Goal: Use online tool/utility: Utilize a website feature to perform a specific function

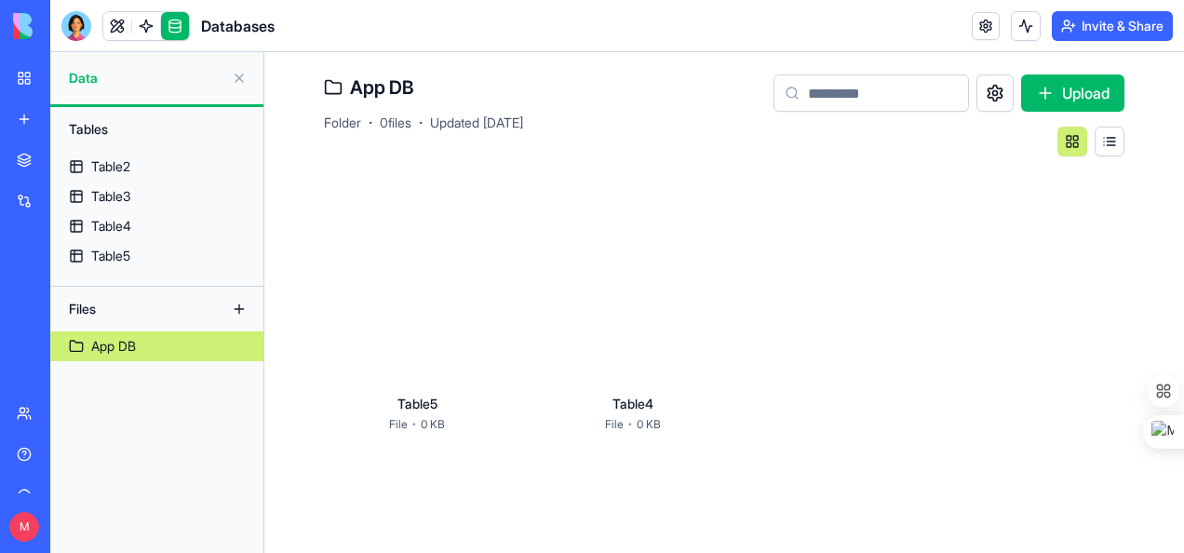
click at [339, 168] on div "Table5 File · 0 KB Table4 File · 0 KB" at bounding box center [724, 315] width 800 height 318
click at [146, 21] on link at bounding box center [146, 26] width 28 height 28
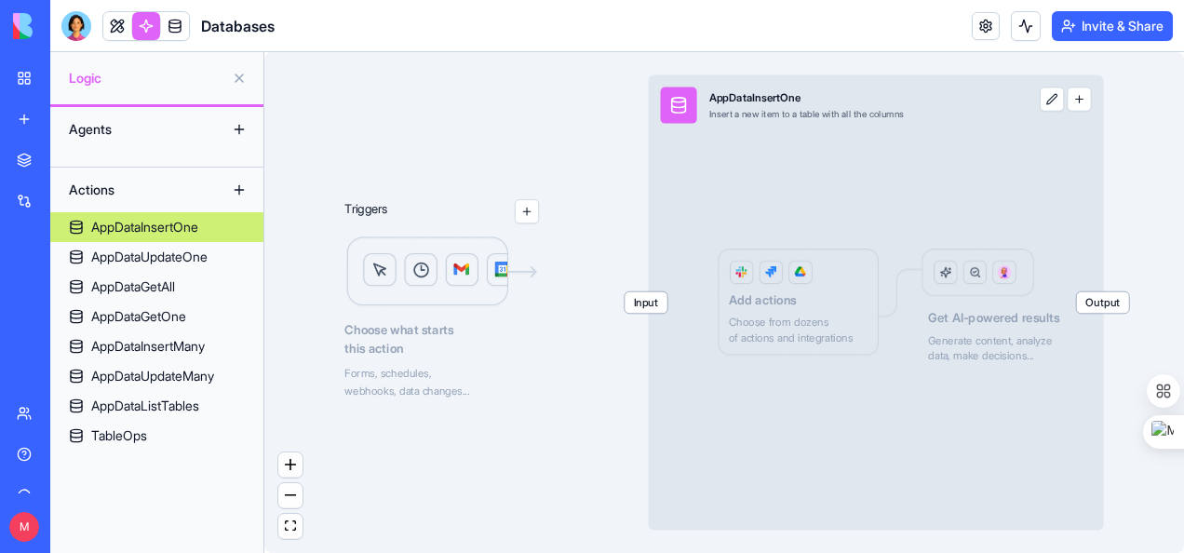
click at [240, 132] on button at bounding box center [239, 129] width 30 height 30
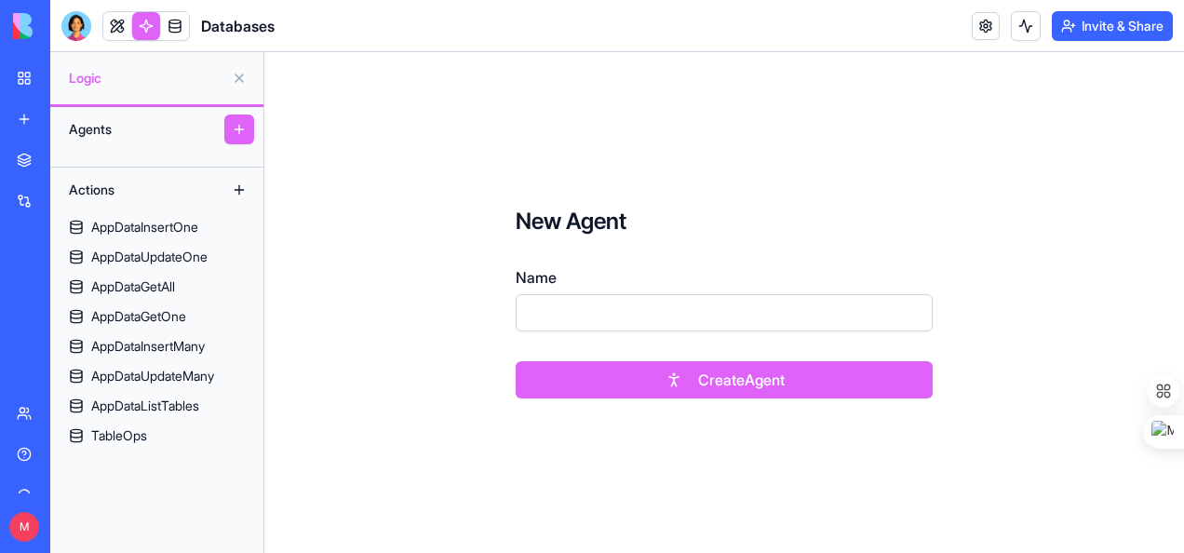
click at [734, 384] on button "Create Agent" at bounding box center [724, 379] width 417 height 37
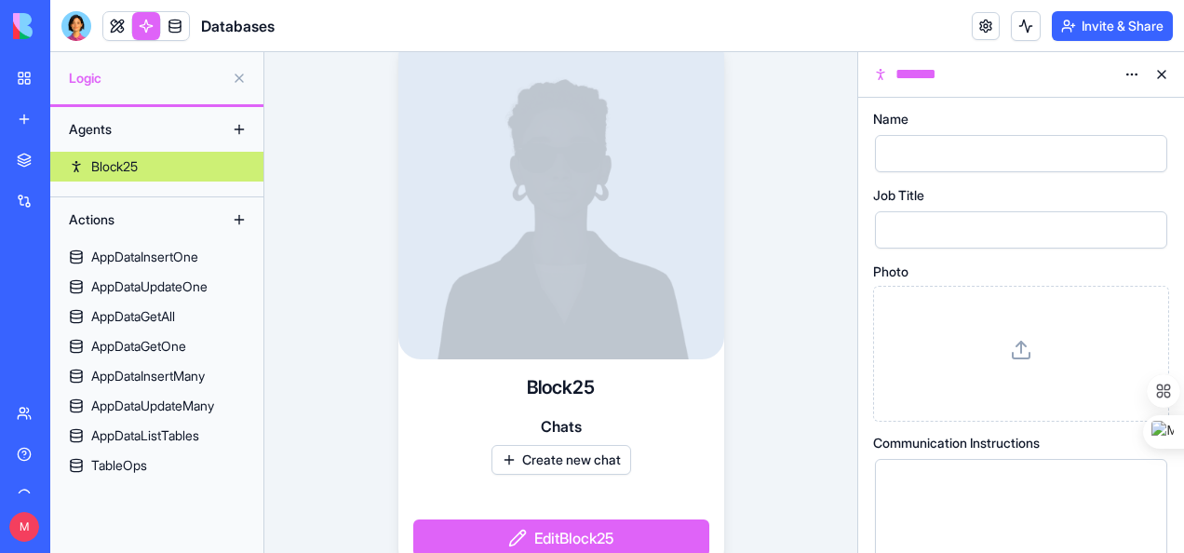
click at [555, 458] on button "Create new chat" at bounding box center [561, 460] width 140 height 30
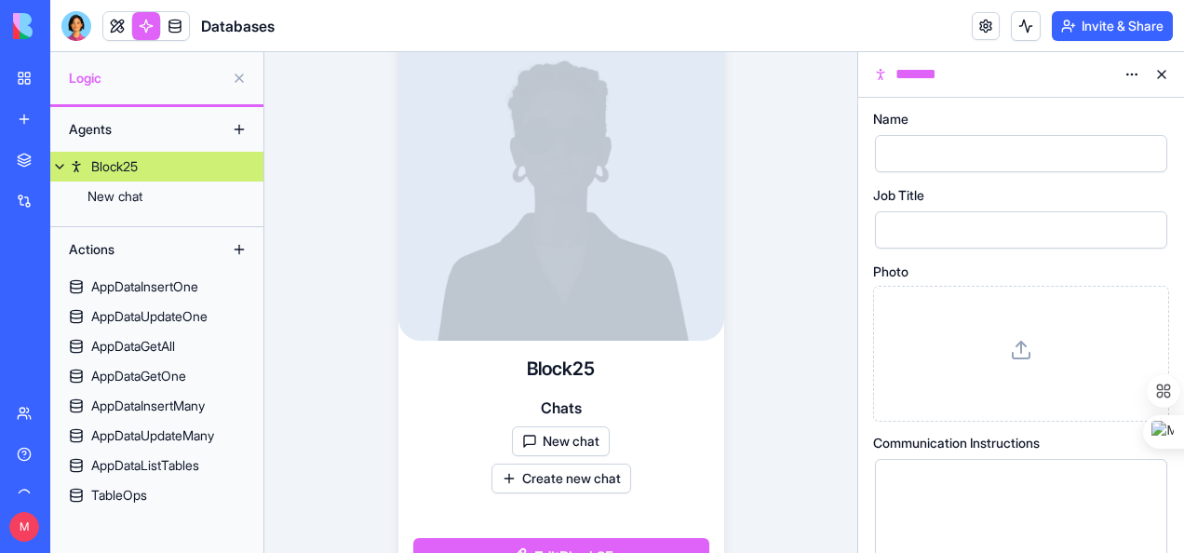
click at [549, 441] on button "New chat" at bounding box center [561, 441] width 98 height 30
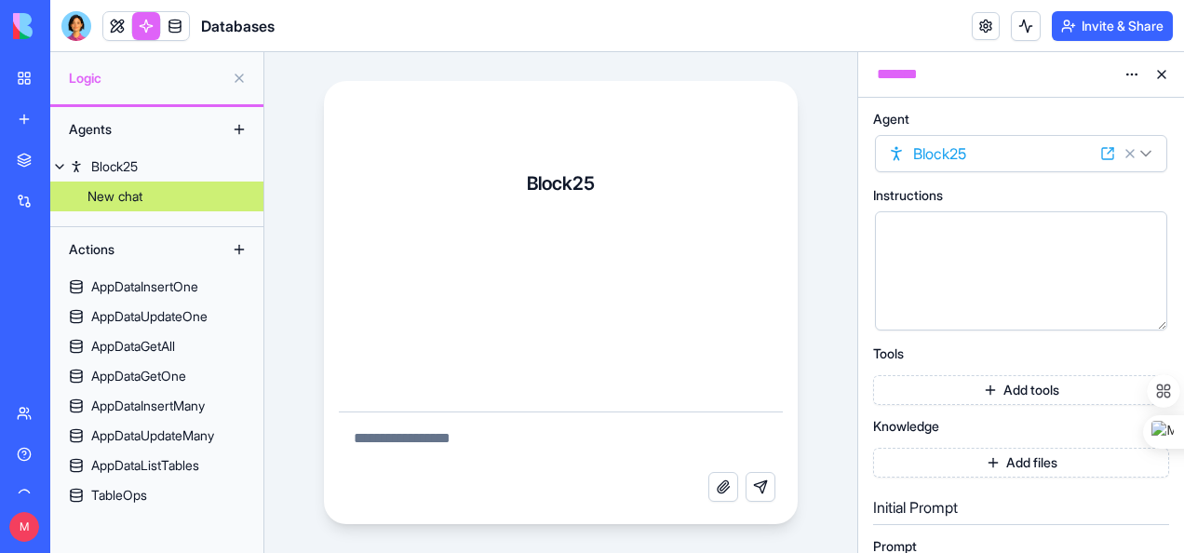
click at [489, 439] on textarea at bounding box center [561, 442] width 445 height 60
paste textarea "**********"
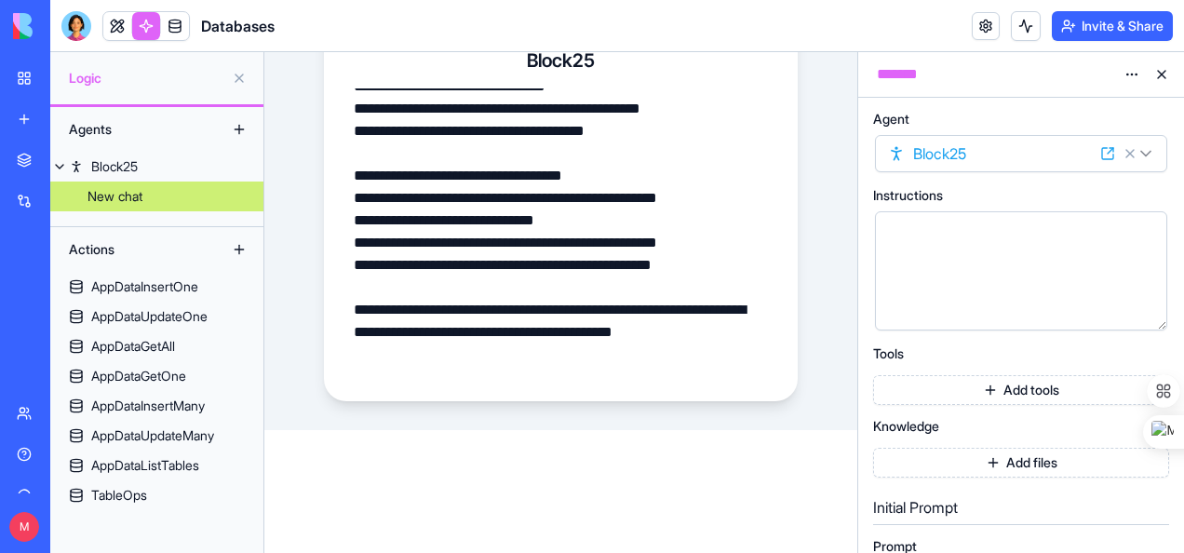
scroll to position [93, 0]
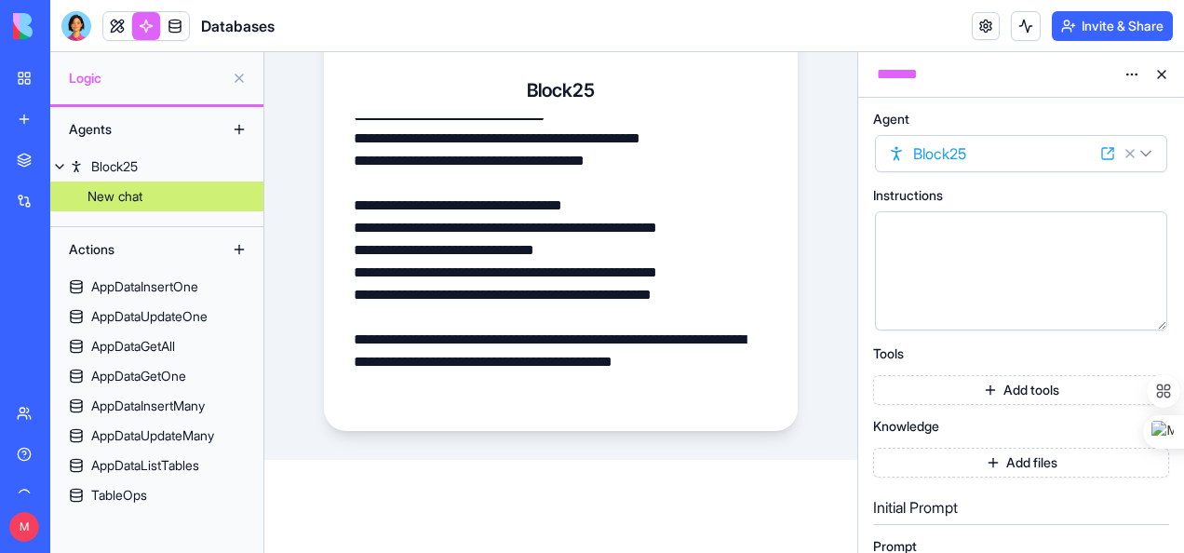
drag, startPoint x: 549, startPoint y: 296, endPoint x: 629, endPoint y: 422, distance: 149.7
click at [661, 455] on div "Block25 Attach file Send message" at bounding box center [560, 209] width 593 height 501
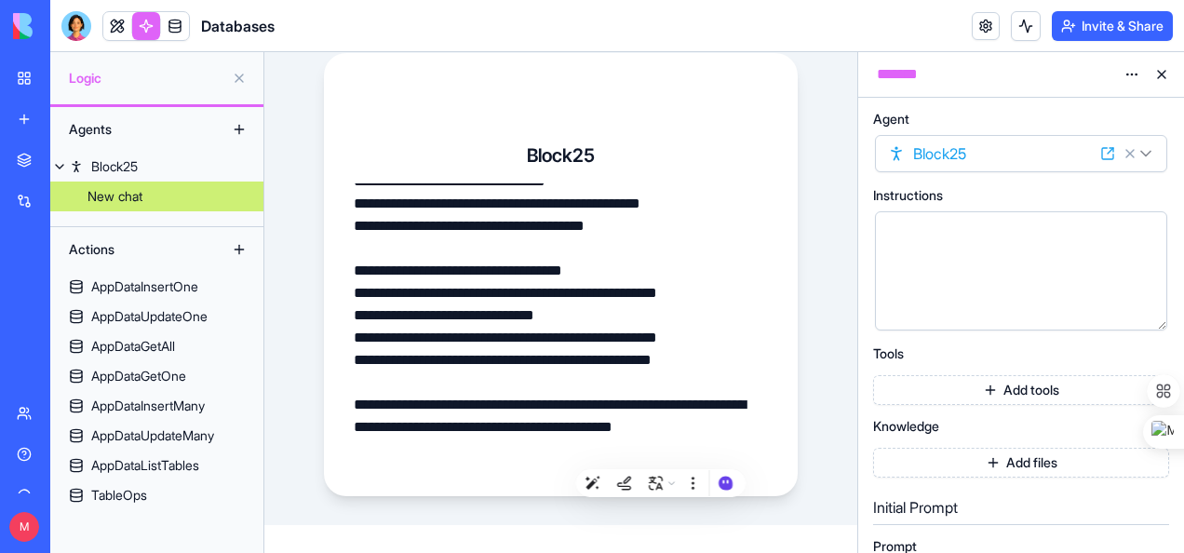
scroll to position [0, 0]
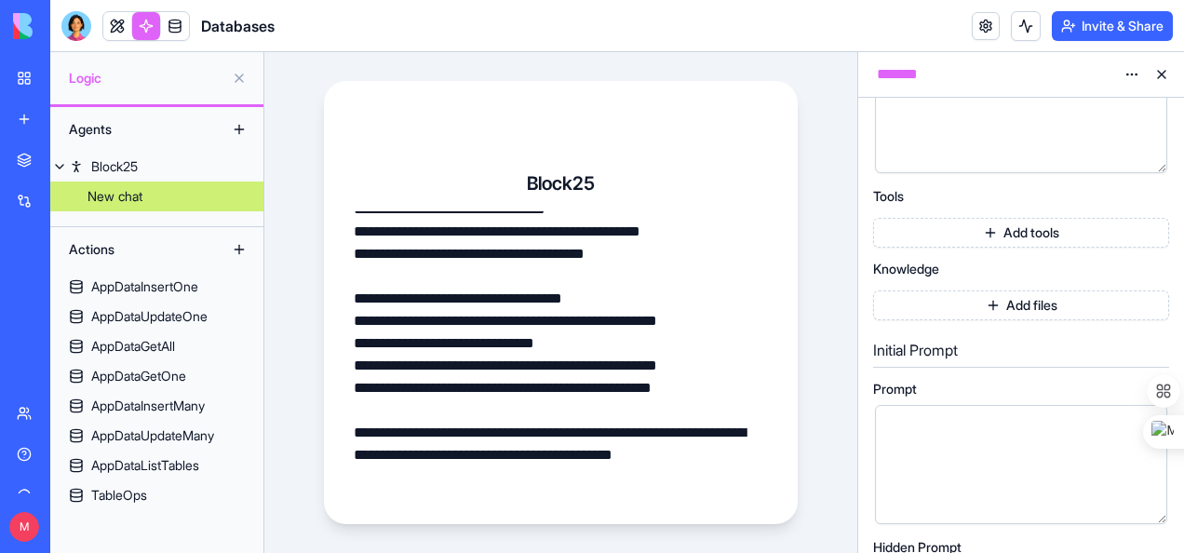
scroll to position [186, 0]
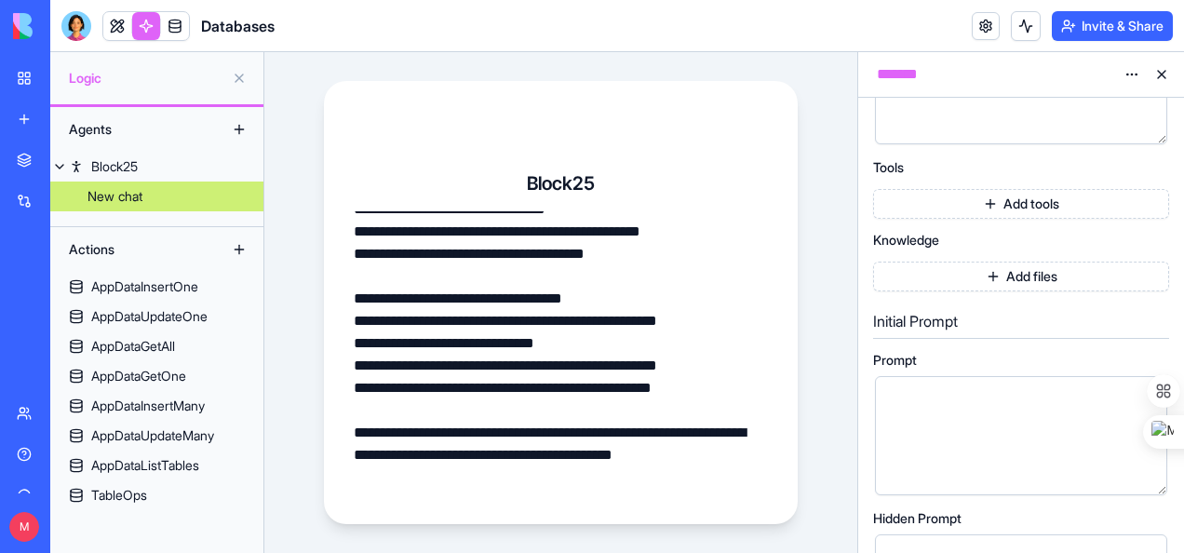
type textarea "**********"
click at [918, 398] on div at bounding box center [1005, 398] width 248 height 20
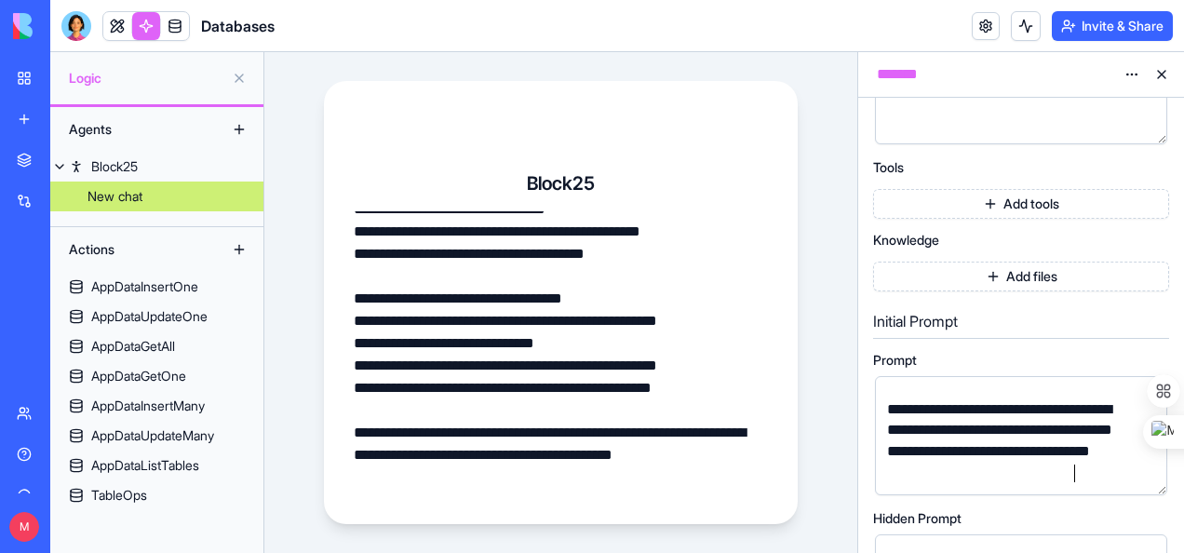
scroll to position [2529, 0]
click at [1085, 476] on div "**********" at bounding box center [1005, 442] width 248 height 84
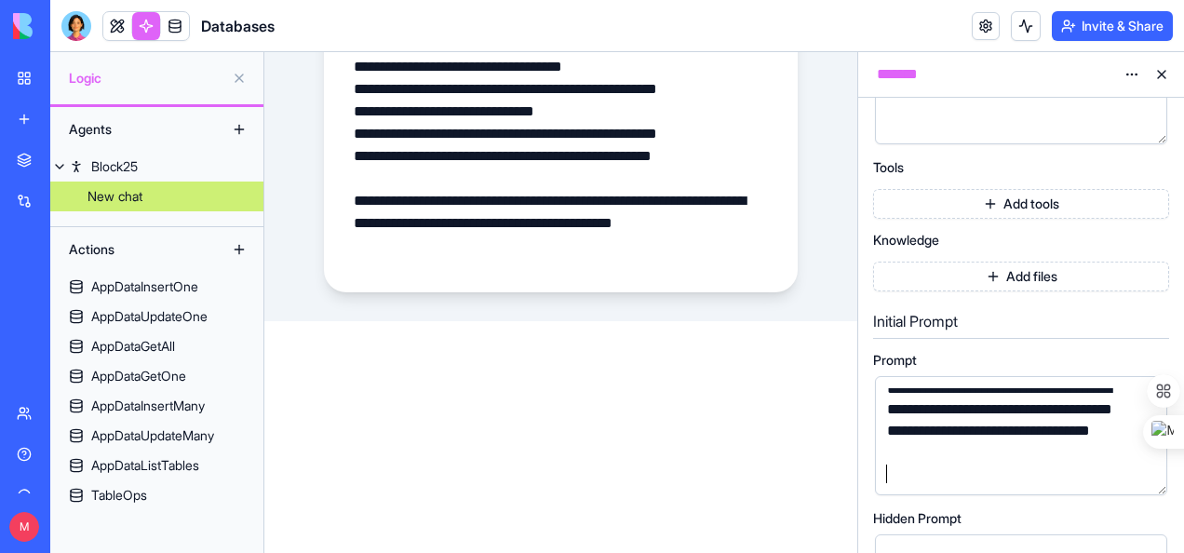
scroll to position [0, 0]
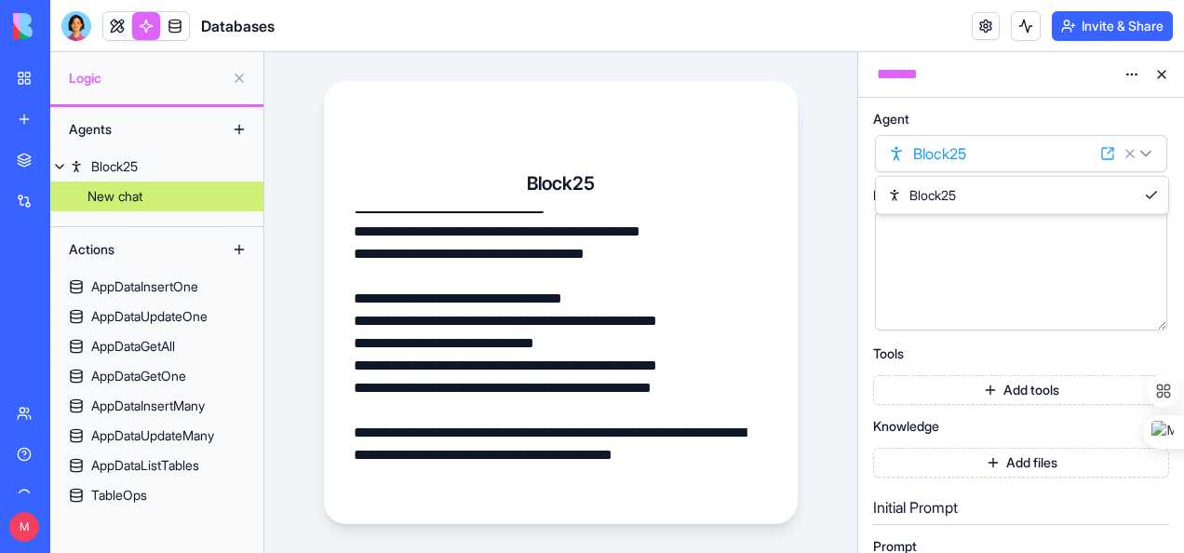
click at [1150, 154] on html "**********" at bounding box center [592, 276] width 1184 height 553
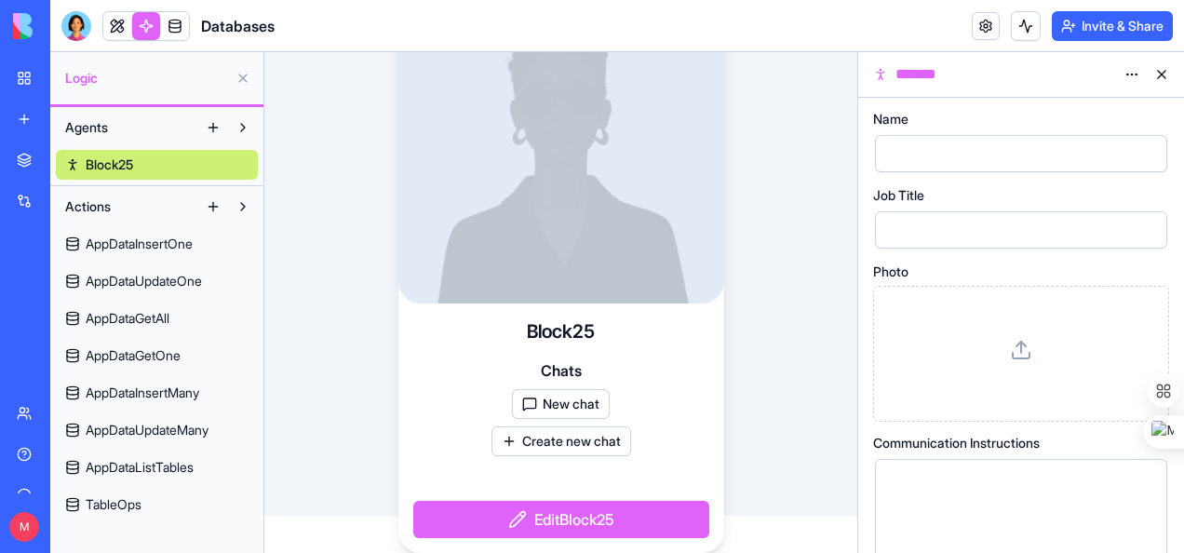
click at [552, 404] on button "New chat" at bounding box center [561, 404] width 98 height 30
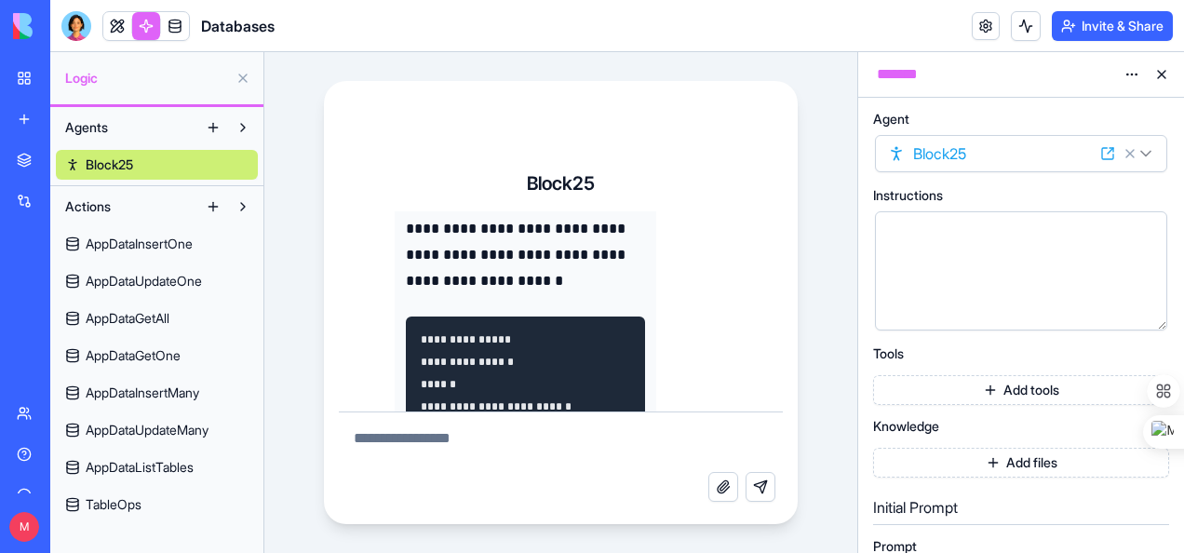
scroll to position [1374, 0]
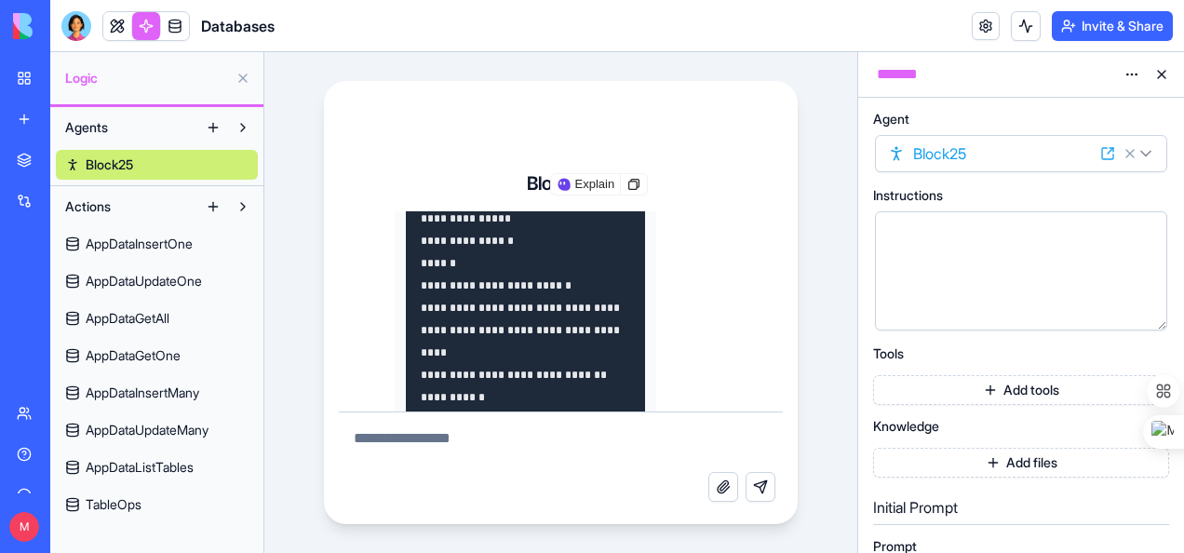
drag, startPoint x: 422, startPoint y: 218, endPoint x: 428, endPoint y: 227, distance: 11.4
drag, startPoint x: 428, startPoint y: 227, endPoint x: 449, endPoint y: 262, distance: 40.9
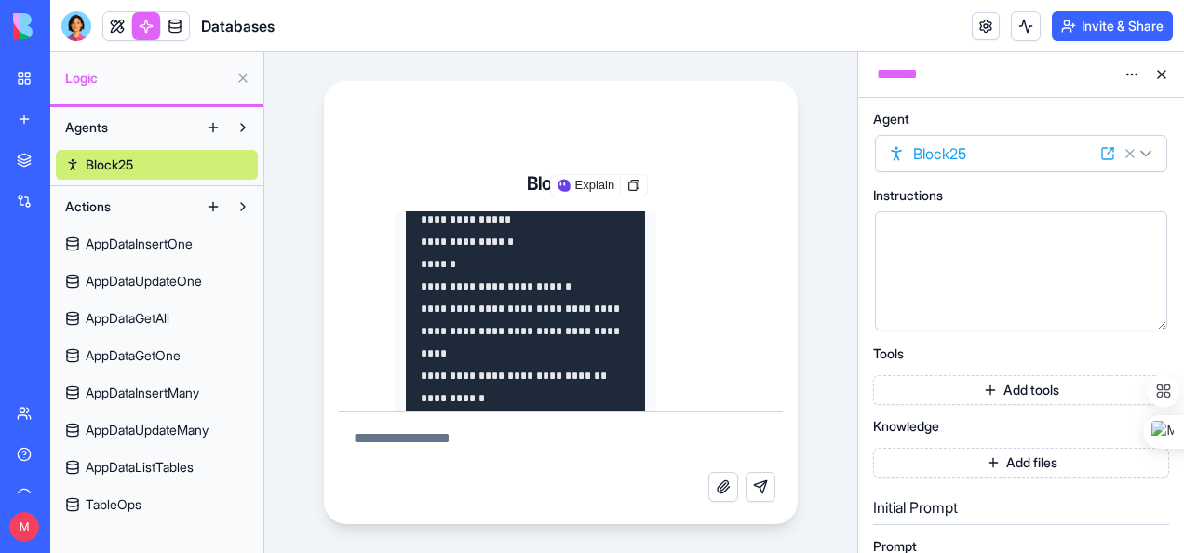
drag, startPoint x: 449, startPoint y: 262, endPoint x: 421, endPoint y: 221, distance: 49.6
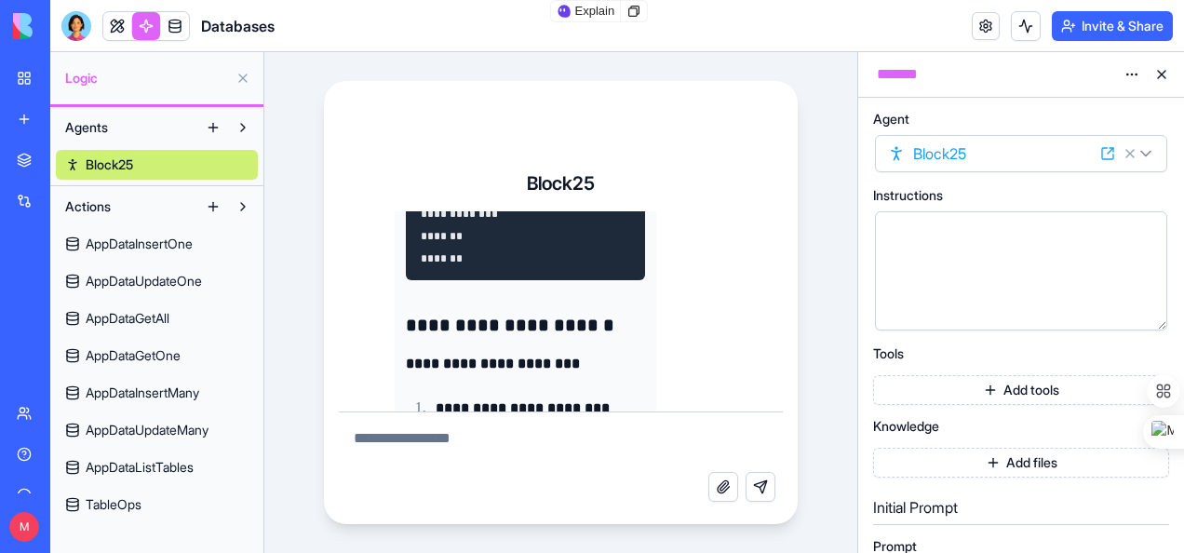
scroll to position [3216, 0]
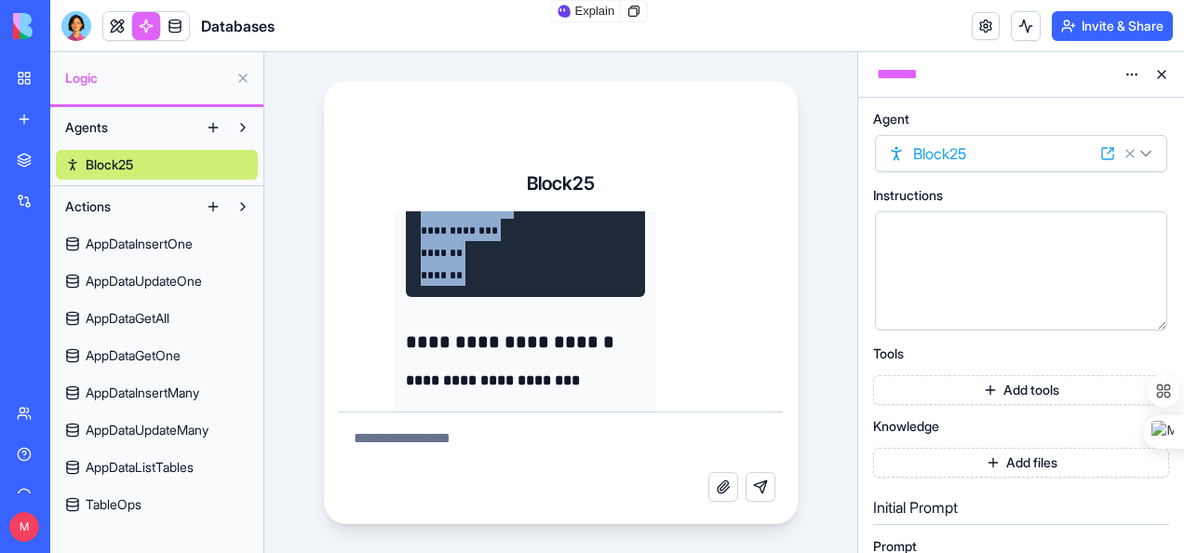
drag, startPoint x: 421, startPoint y: 221, endPoint x: 471, endPoint y: 335, distance: 124.2
copy code "**********"
